Goal: Find specific page/section: Find specific page/section

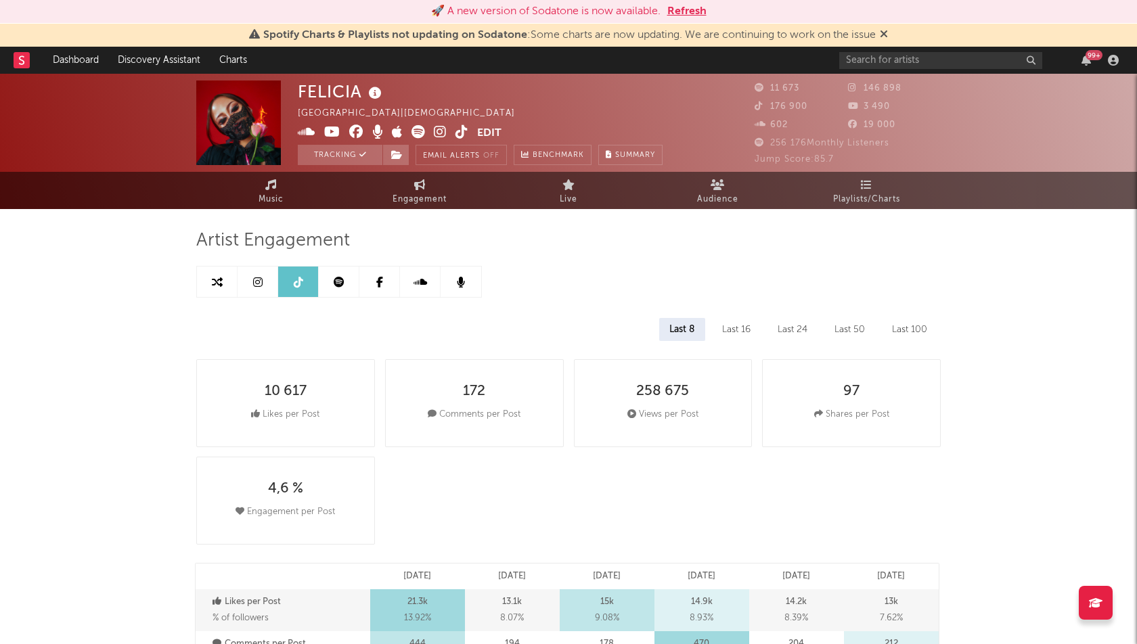
select select "1w"
click at [82, 55] on link "Dashboard" at bounding box center [75, 60] width 65 height 27
